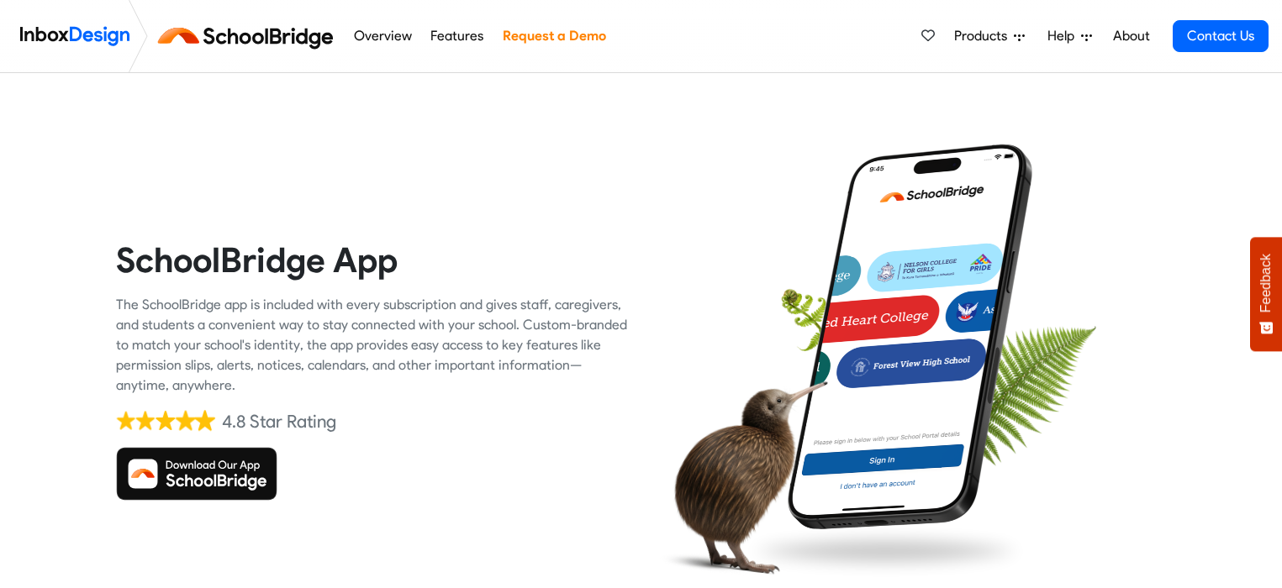
click at [212, 467] on img at bounding box center [196, 474] width 161 height 54
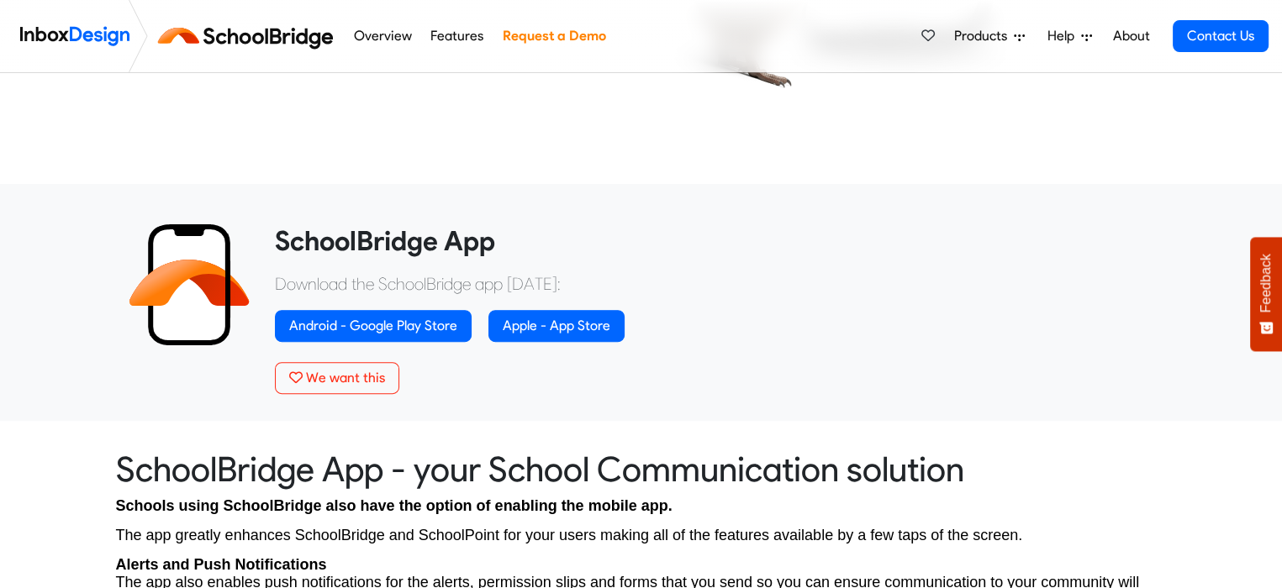
scroll to position [504, 0]
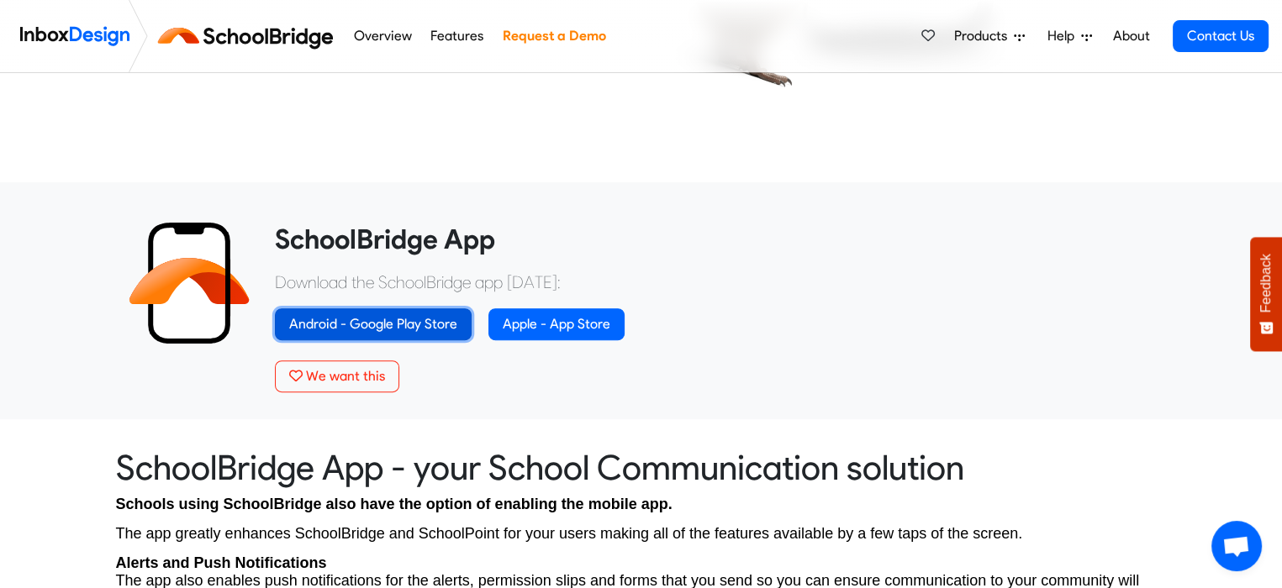
click at [384, 322] on link "Android - Google Play Store" at bounding box center [373, 325] width 197 height 32
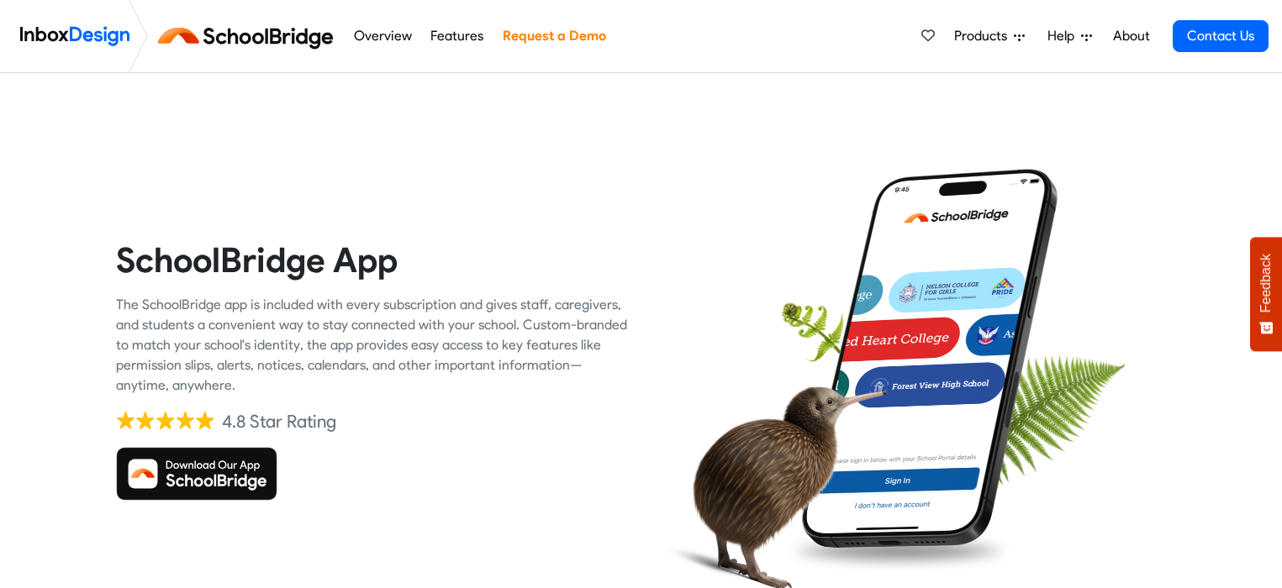
scroll to position [504, 0]
